Goal: Check status: Check status

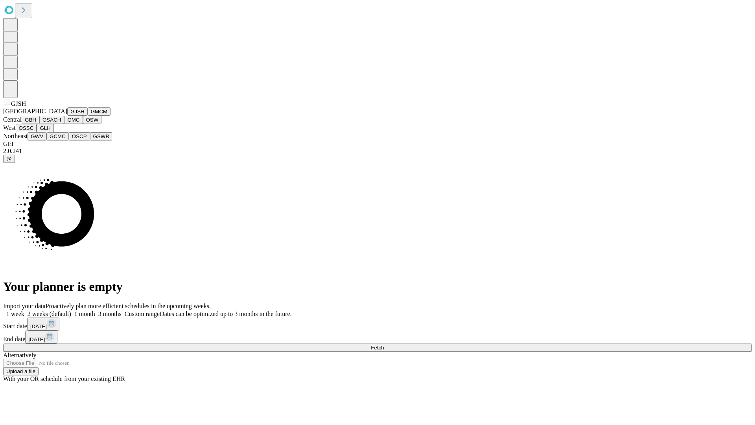
click at [67, 116] on button "GJSH" at bounding box center [77, 111] width 20 height 8
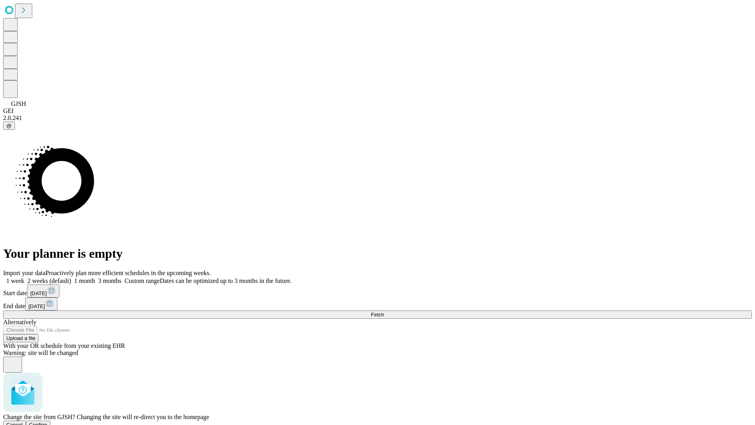
click at [48, 422] on span "Confirm" at bounding box center [38, 425] width 18 height 6
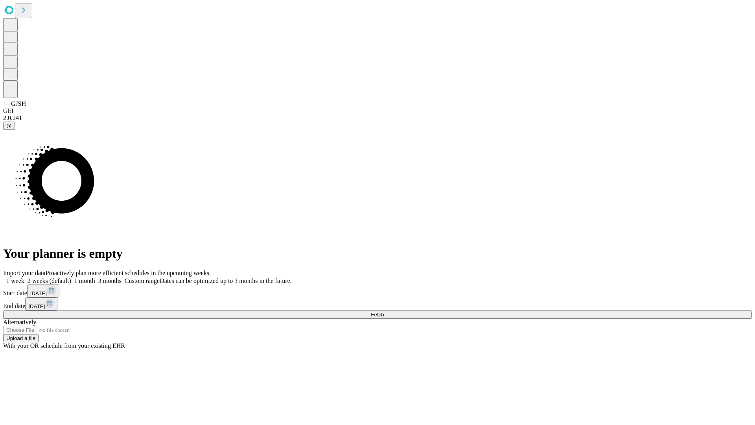
click at [24, 277] on label "1 week" at bounding box center [13, 280] width 21 height 7
click at [384, 311] on span "Fetch" at bounding box center [377, 314] width 13 height 6
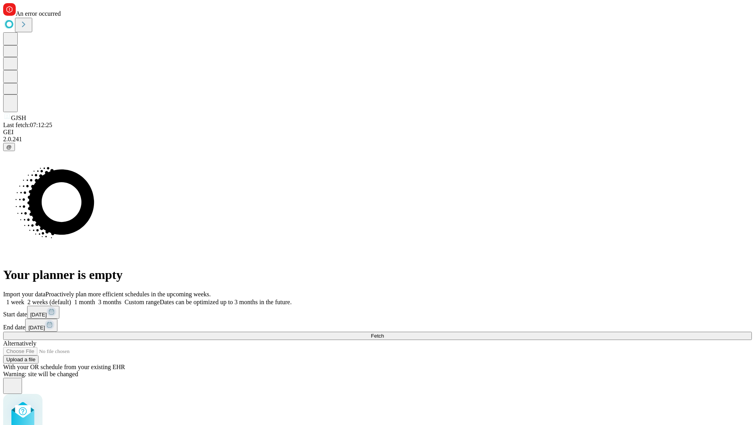
click at [24, 298] on label "1 week" at bounding box center [13, 301] width 21 height 7
click at [384, 333] on span "Fetch" at bounding box center [377, 336] width 13 height 6
click at [24, 298] on label "1 week" at bounding box center [13, 301] width 21 height 7
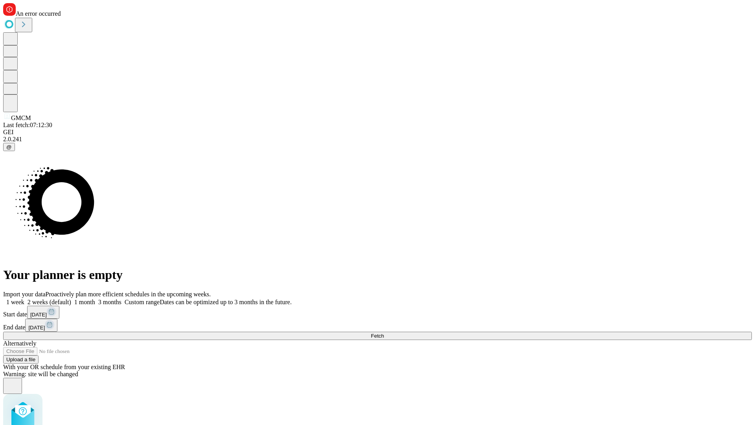
click at [384, 333] on span "Fetch" at bounding box center [377, 336] width 13 height 6
click at [24, 298] on label "1 week" at bounding box center [13, 301] width 21 height 7
click at [384, 333] on span "Fetch" at bounding box center [377, 336] width 13 height 6
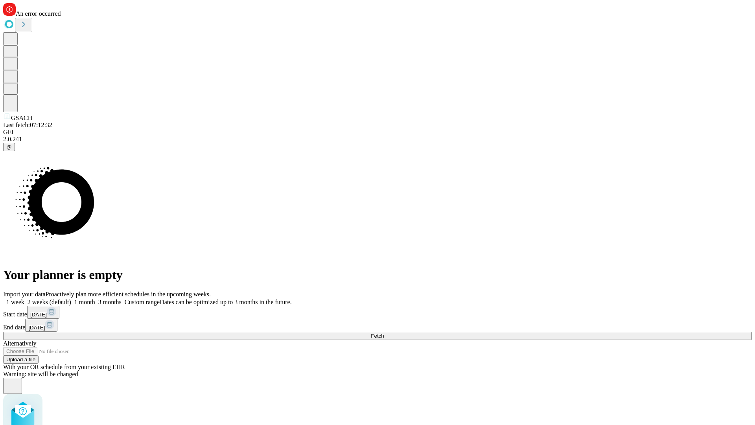
click at [24, 298] on label "1 week" at bounding box center [13, 301] width 21 height 7
click at [384, 333] on span "Fetch" at bounding box center [377, 336] width 13 height 6
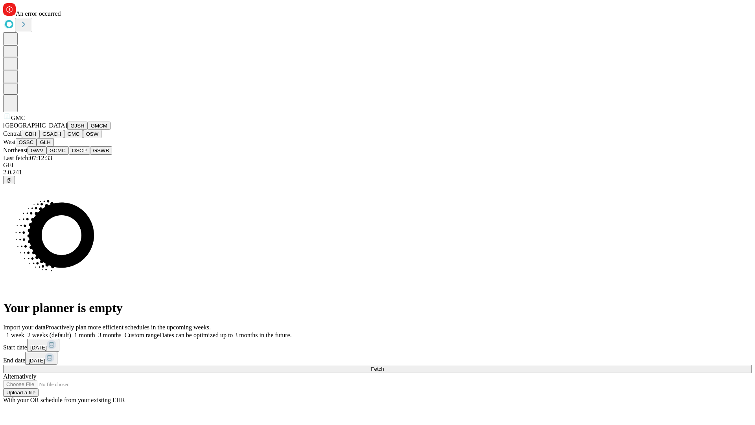
click at [83, 138] on button "OSW" at bounding box center [92, 134] width 19 height 8
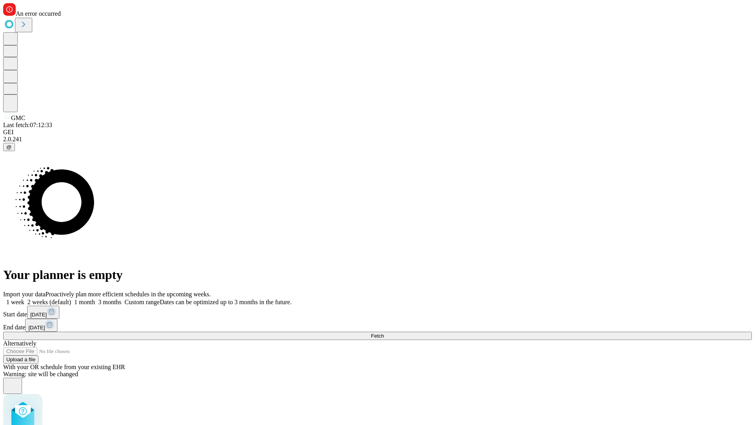
click at [24, 298] on label "1 week" at bounding box center [13, 301] width 21 height 7
click at [384, 333] on span "Fetch" at bounding box center [377, 336] width 13 height 6
click at [24, 298] on label "1 week" at bounding box center [13, 301] width 21 height 7
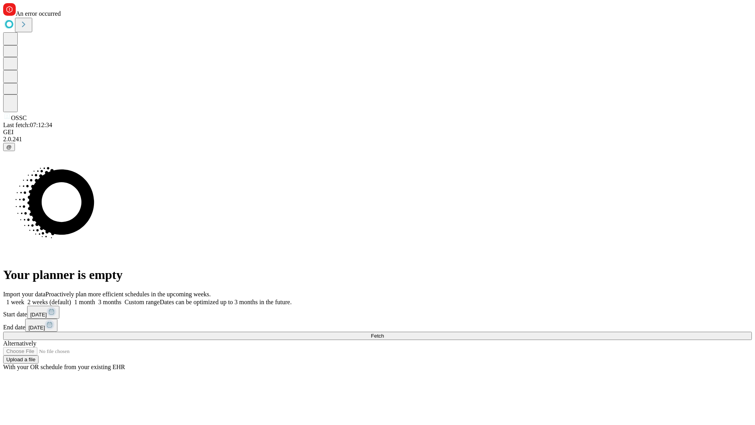
click at [384, 333] on span "Fetch" at bounding box center [377, 336] width 13 height 6
click at [24, 298] on label "1 week" at bounding box center [13, 301] width 21 height 7
click at [384, 333] on span "Fetch" at bounding box center [377, 336] width 13 height 6
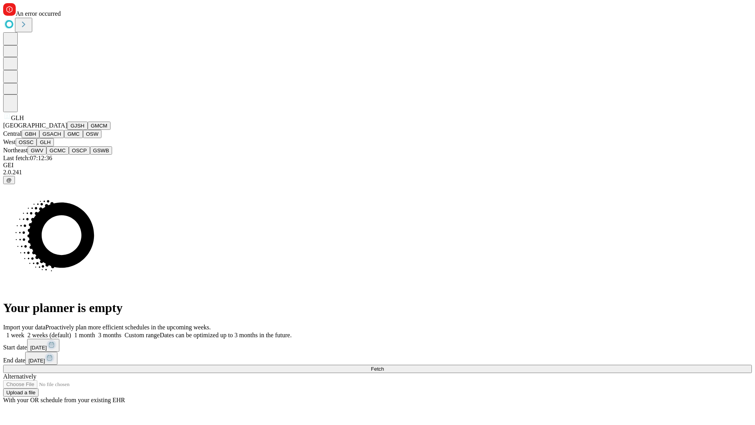
click at [46, 155] on button "GWV" at bounding box center [37, 150] width 19 height 8
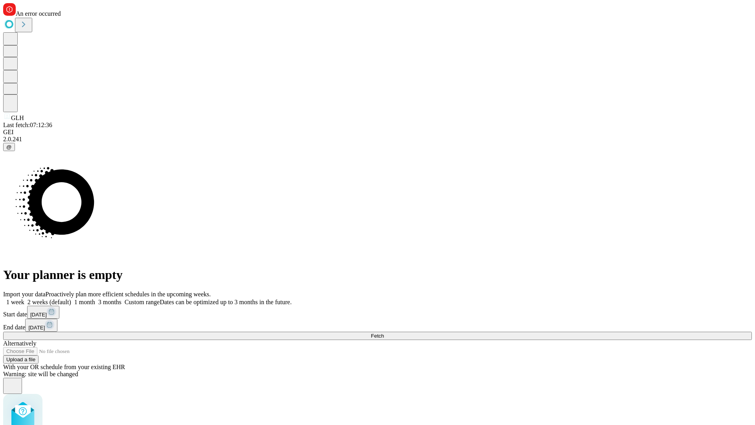
click at [24, 298] on label "1 week" at bounding box center [13, 301] width 21 height 7
click at [384, 333] on span "Fetch" at bounding box center [377, 336] width 13 height 6
click at [24, 298] on label "1 week" at bounding box center [13, 301] width 21 height 7
